Goal: Task Accomplishment & Management: Manage account settings

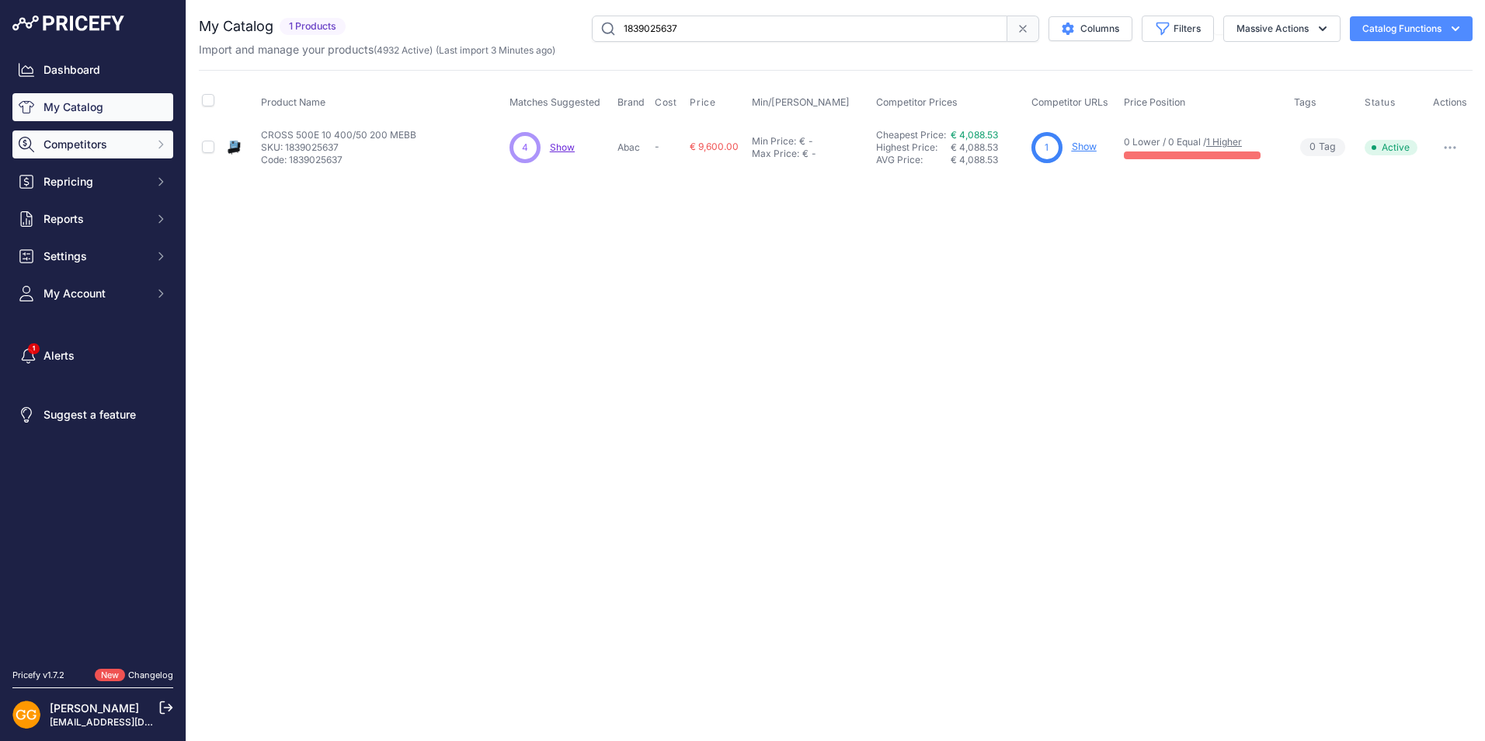
click at [156, 146] on icon "Sidebar" at bounding box center [161, 144] width 12 height 12
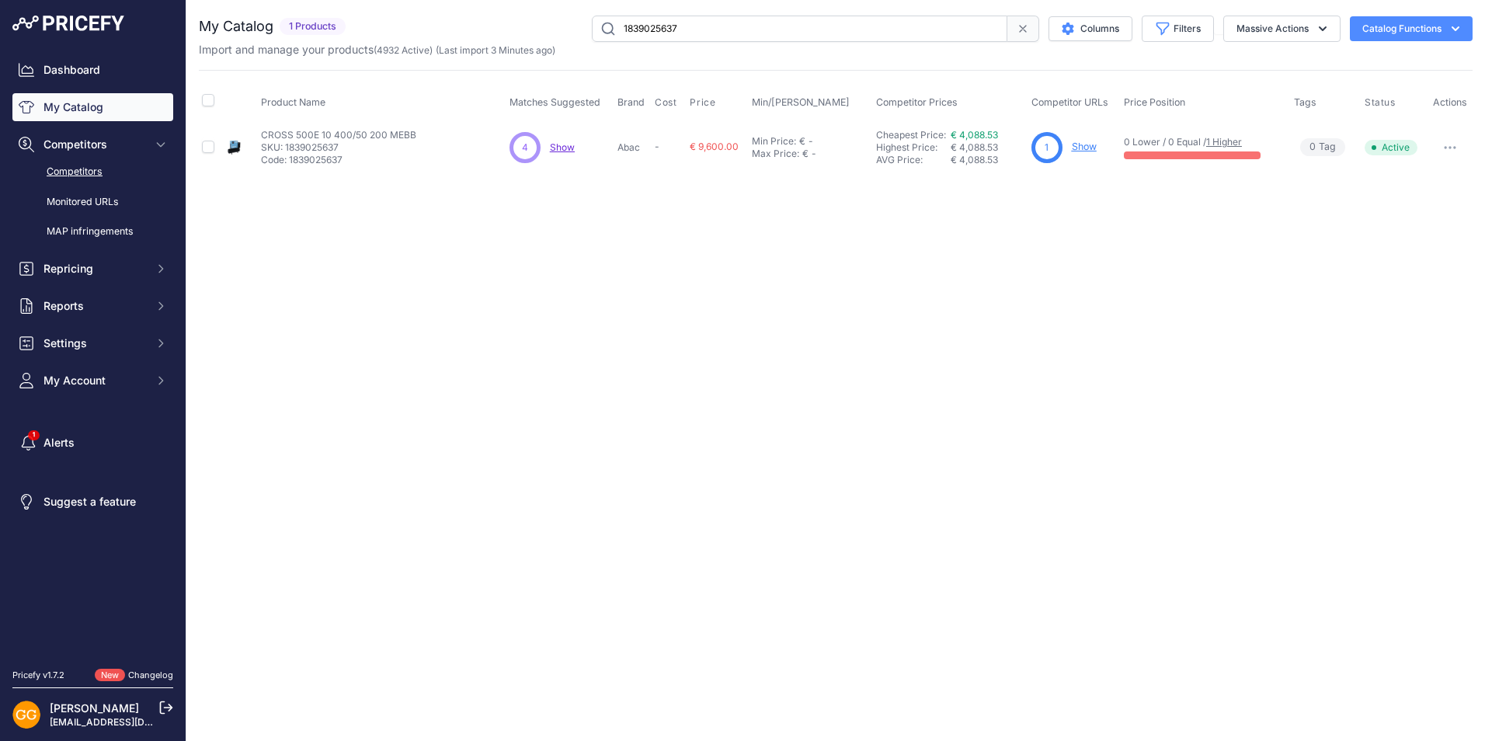
click at [88, 167] on link "Competitors" at bounding box center [92, 171] width 161 height 27
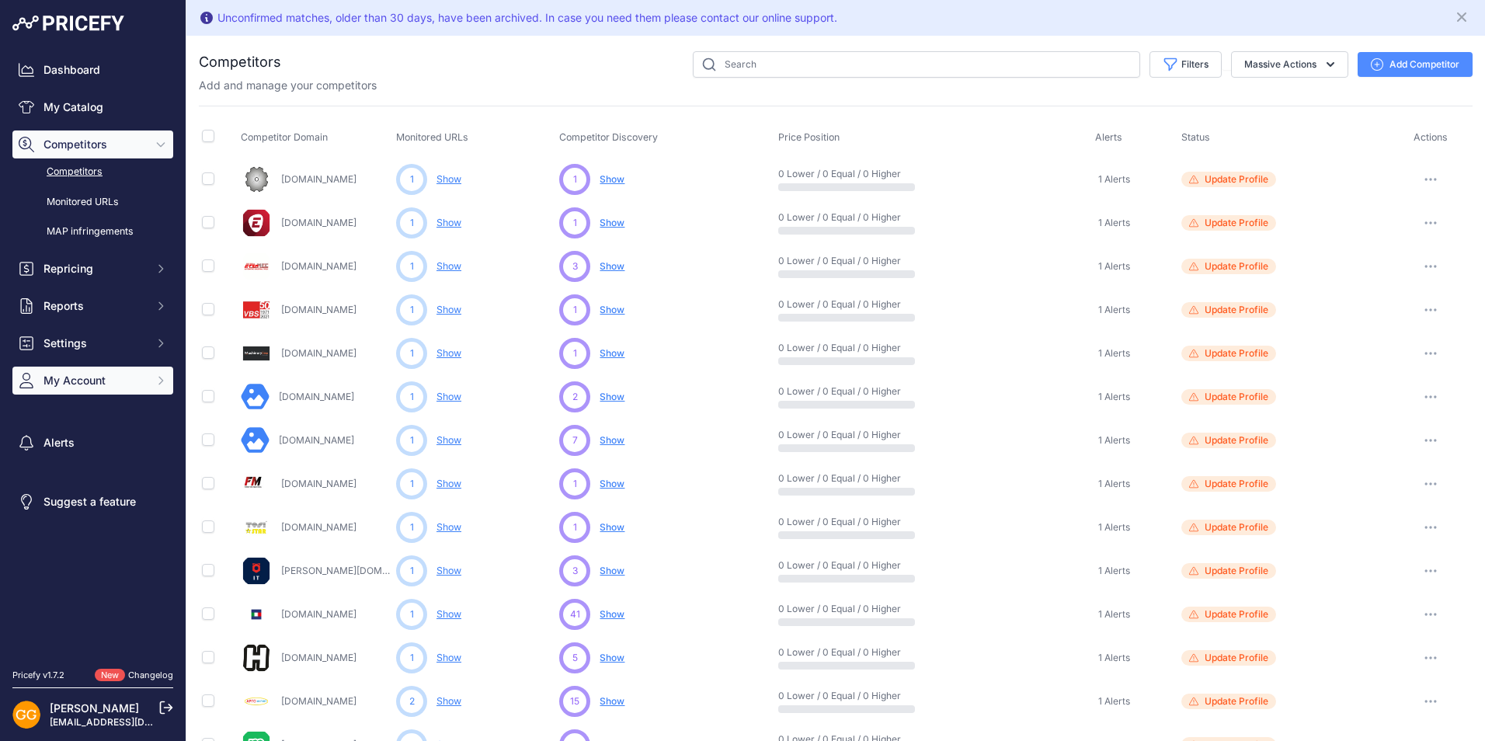
click at [90, 374] on span "My Account" at bounding box center [95, 381] width 102 height 16
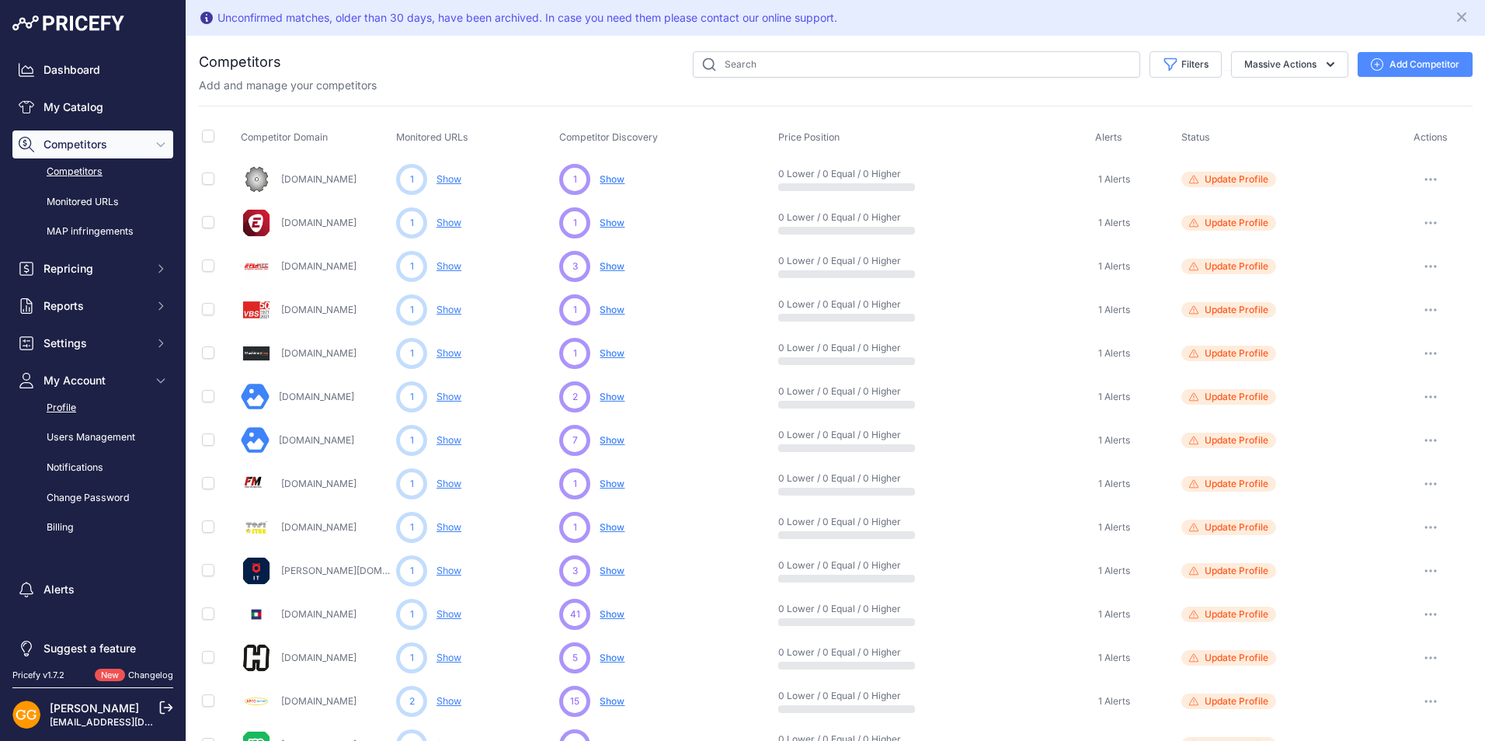
click at [76, 406] on link "Profile" at bounding box center [92, 408] width 161 height 27
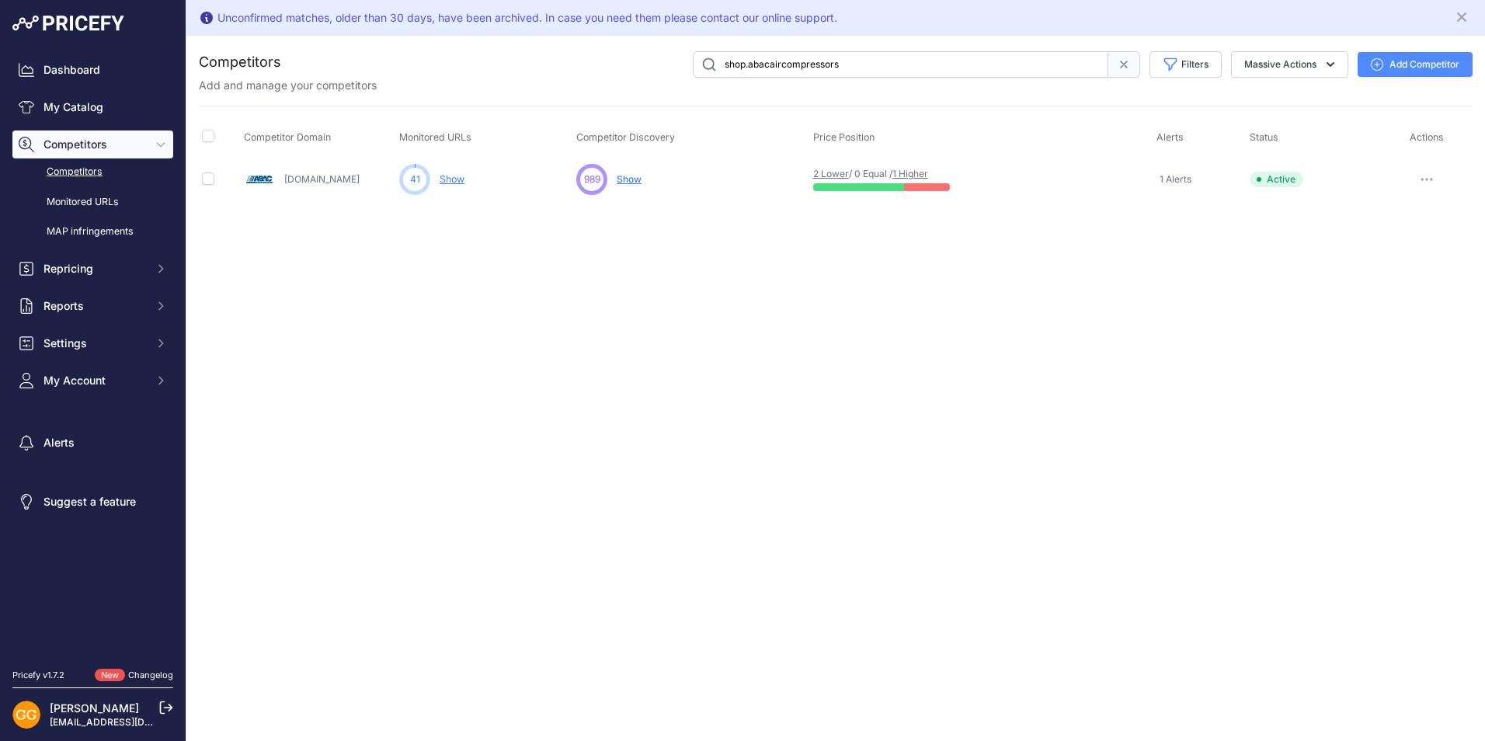
click at [1021, 609] on div "Unconfirmed matches, older than 30 days, have been archived. In case you need t…" at bounding box center [835, 370] width 1299 height 741
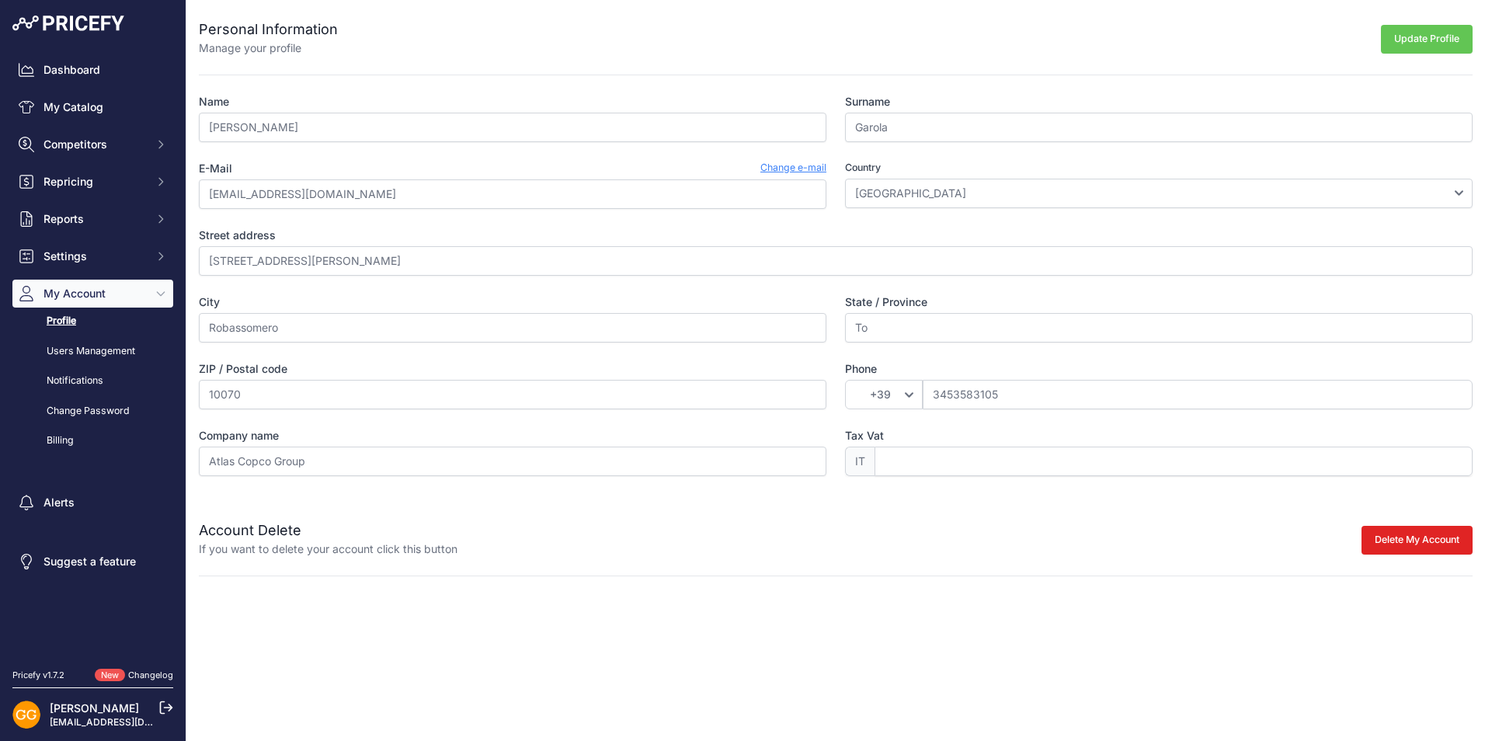
click at [194, 200] on div "Personal Information Manage your profile Update Profile Name Giacomo Surname Ga…" at bounding box center [835, 288] width 1299 height 576
click at [78, 436] on link "Billing" at bounding box center [92, 440] width 161 height 27
click at [60, 436] on link "Billing" at bounding box center [92, 440] width 161 height 27
click at [55, 437] on link "Billing" at bounding box center [92, 440] width 161 height 27
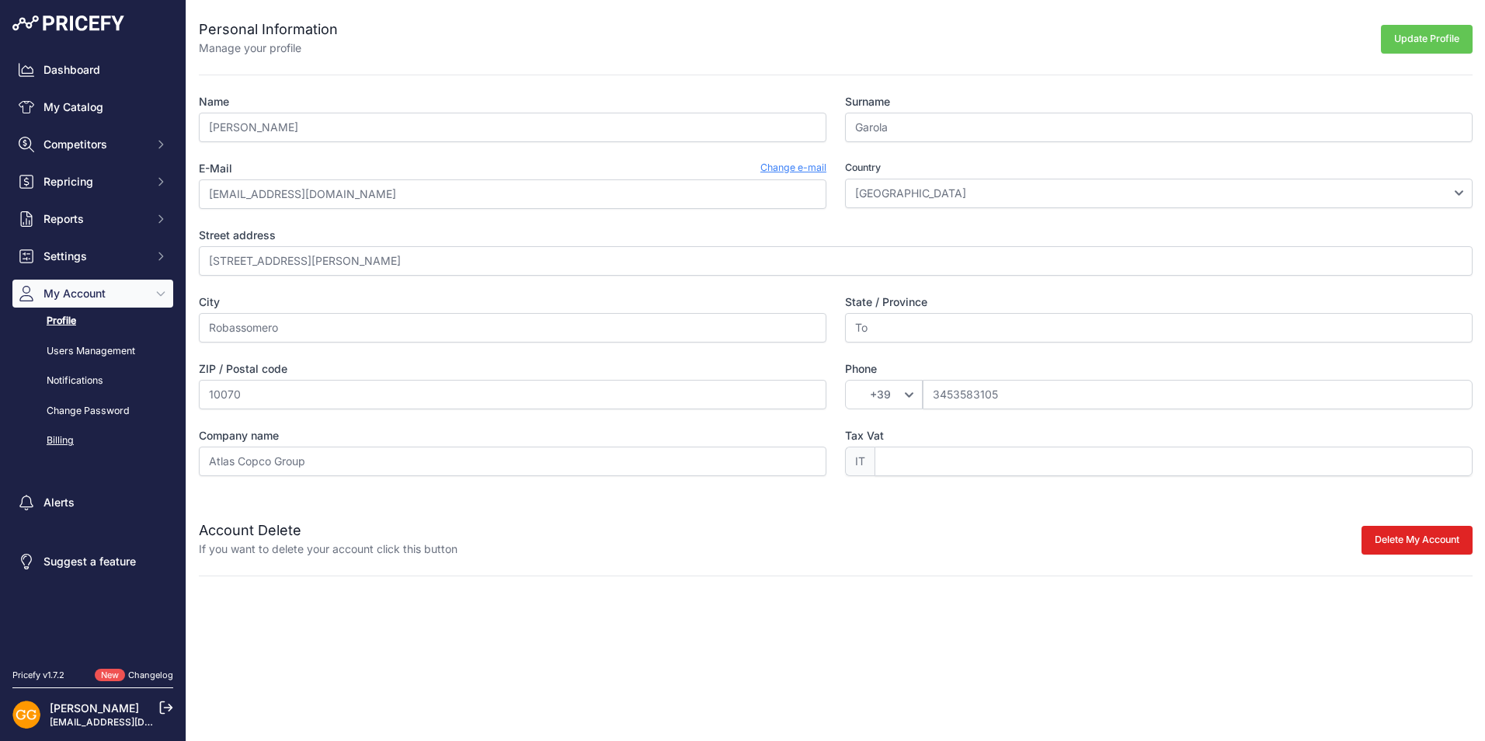
click at [55, 437] on link "Billing" at bounding box center [92, 440] width 161 height 27
click at [51, 439] on link "Billing" at bounding box center [92, 440] width 161 height 27
click at [75, 406] on link "Change Password" at bounding box center [92, 411] width 161 height 27
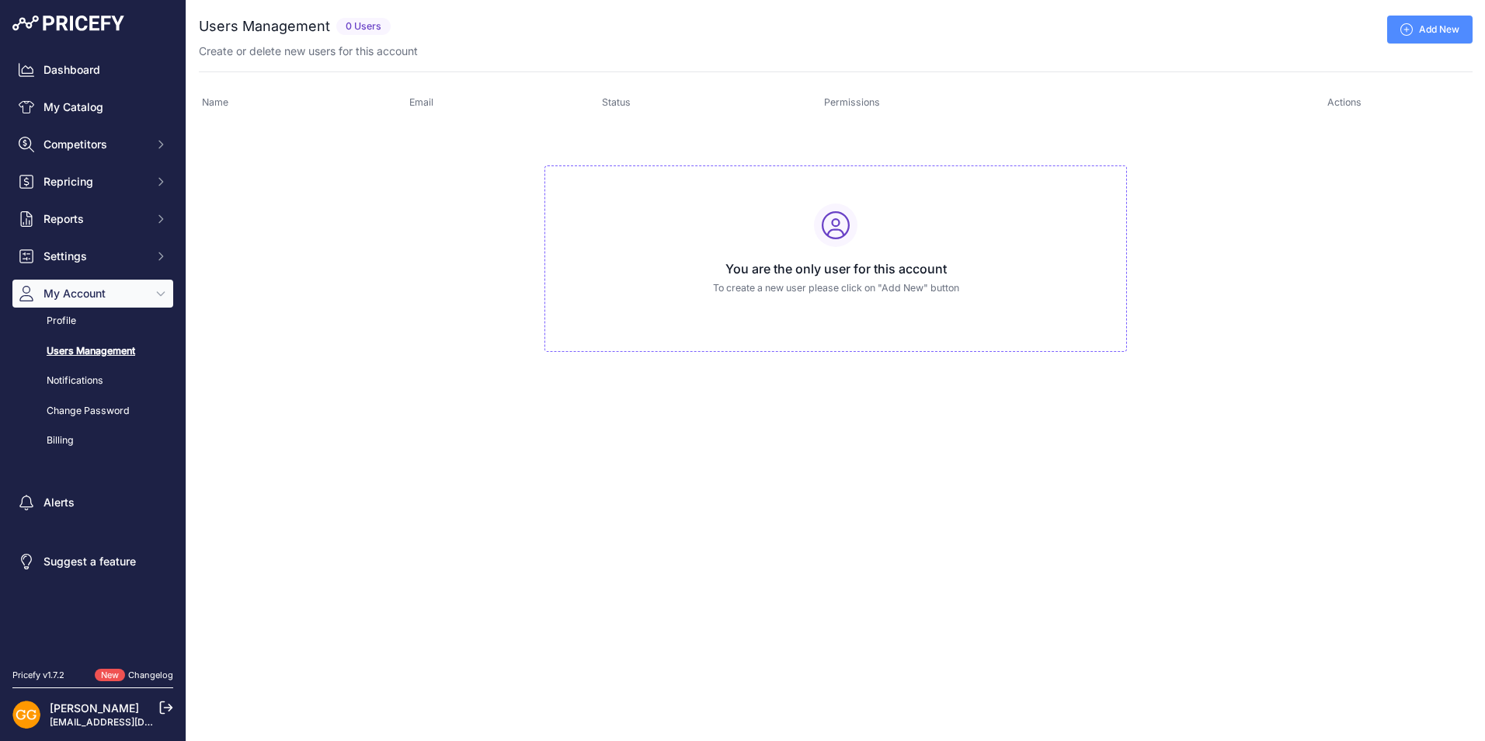
click at [66, 435] on link "Billing" at bounding box center [92, 440] width 161 height 27
click at [92, 294] on span "My Account" at bounding box center [95, 294] width 102 height 16
click at [96, 283] on button "My Account" at bounding box center [92, 294] width 161 height 28
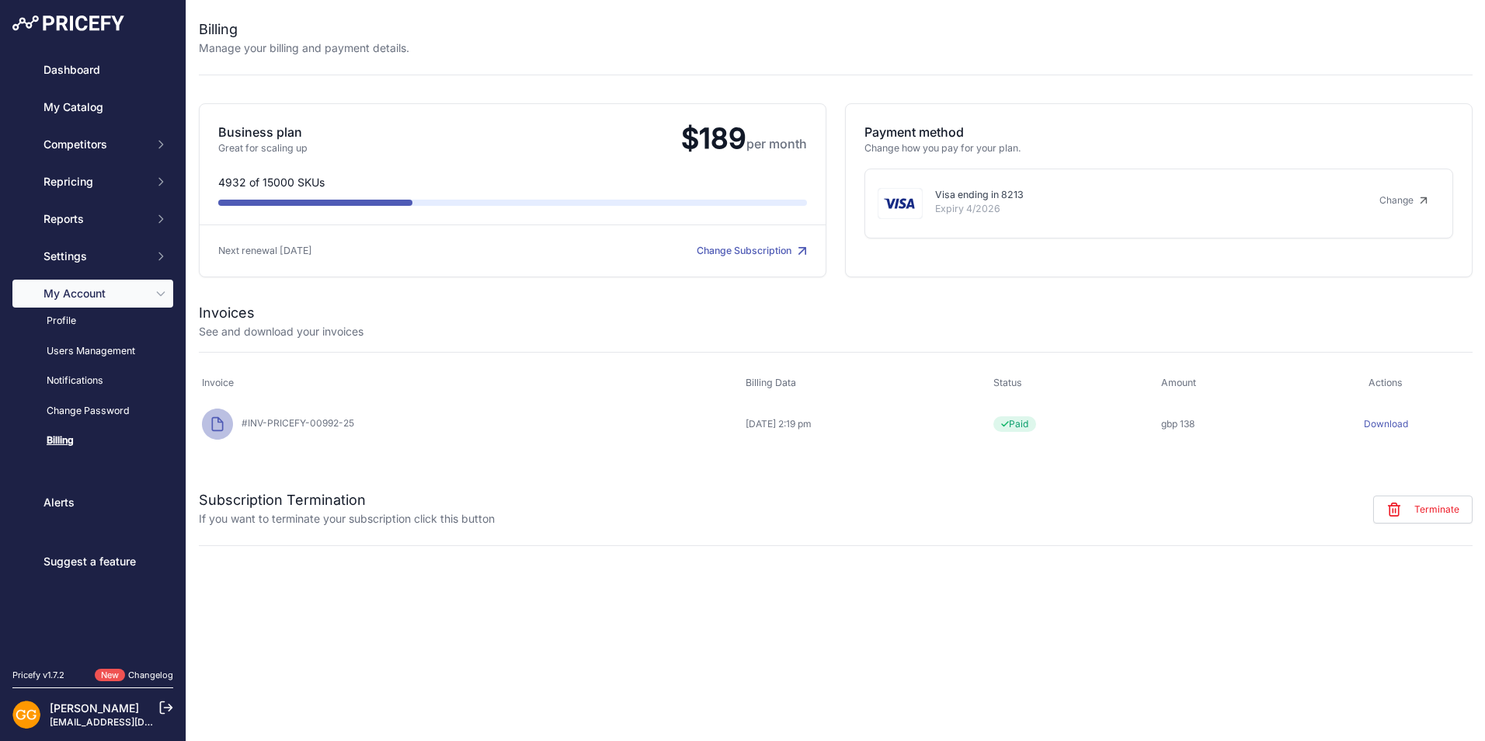
click at [56, 434] on link "Billing" at bounding box center [92, 440] width 161 height 27
